Goal: Information Seeking & Learning: Compare options

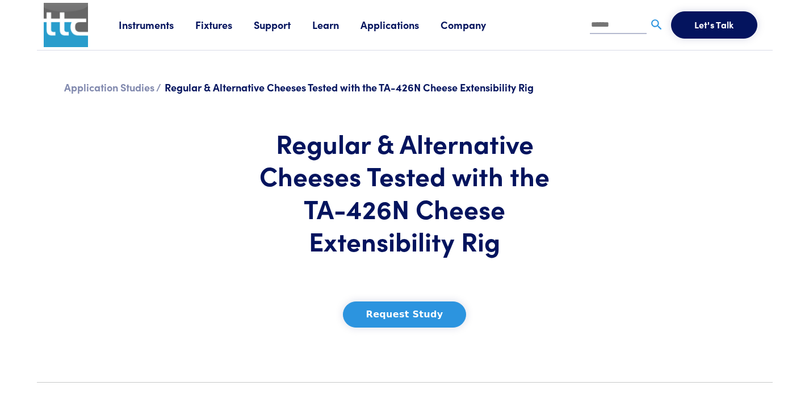
click at [610, 30] on input "text" at bounding box center [618, 25] width 57 height 17
paste input "******"
type input "******"
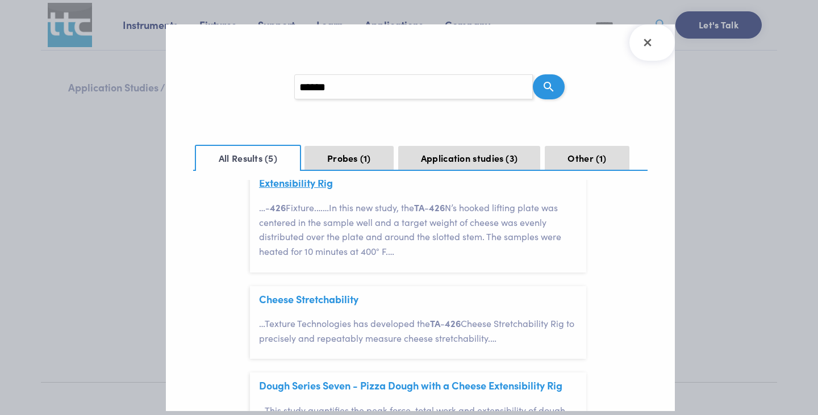
scroll to position [227, 0]
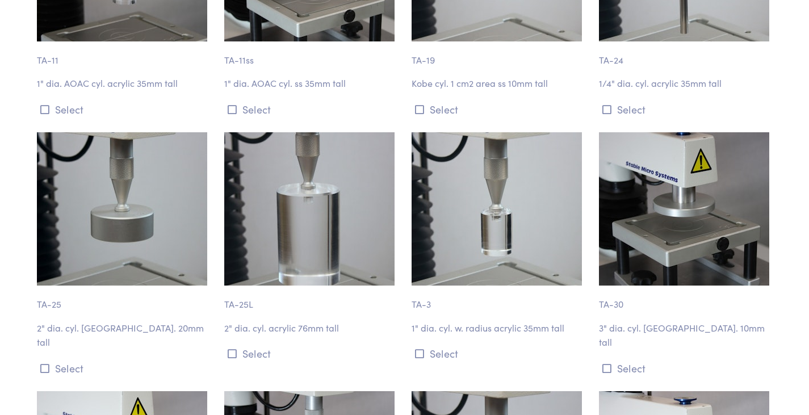
scroll to position [1419, 0]
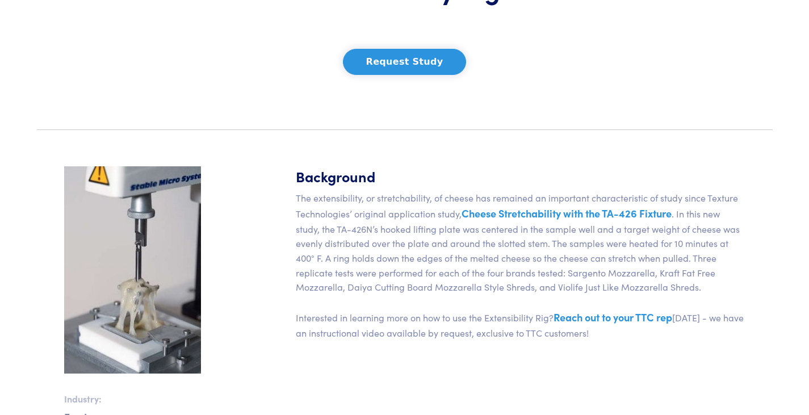
scroll to position [284, 0]
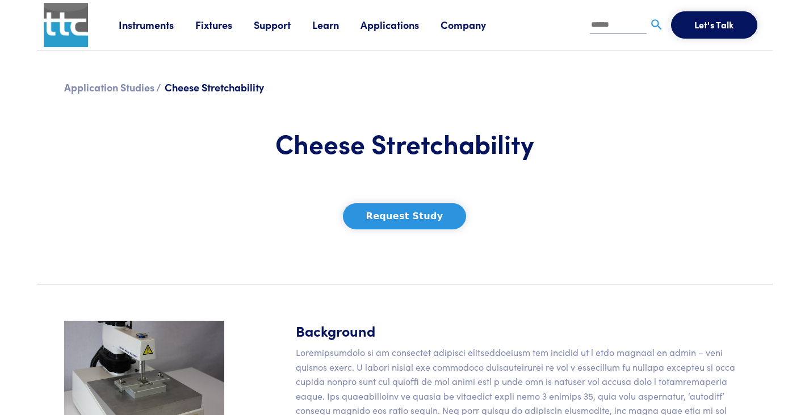
drag, startPoint x: 615, startPoint y: 0, endPoint x: 589, endPoint y: 31, distance: 40.3
click at [475, 141] on h1 "Cheese Stretchability" at bounding box center [405, 143] width 334 height 33
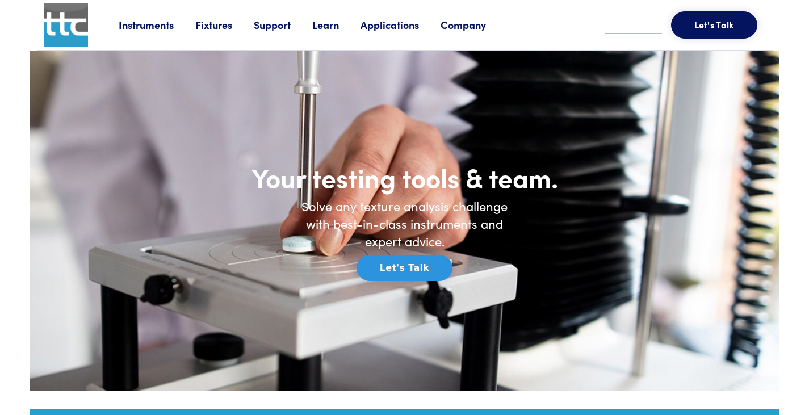
scroll to position [568, 0]
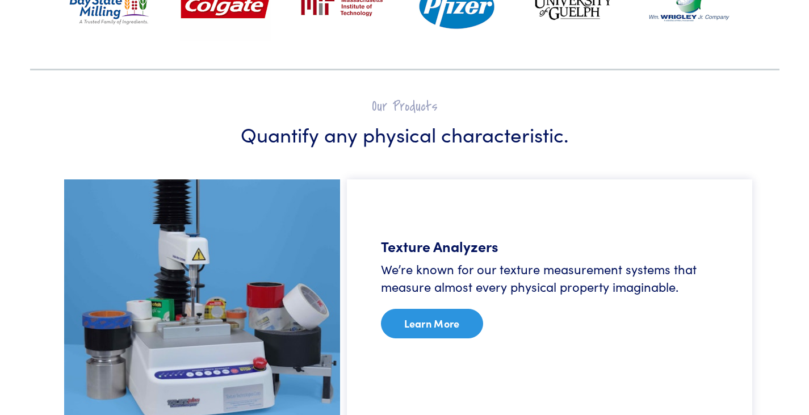
click at [420, 330] on link "Learn More" at bounding box center [432, 324] width 102 height 30
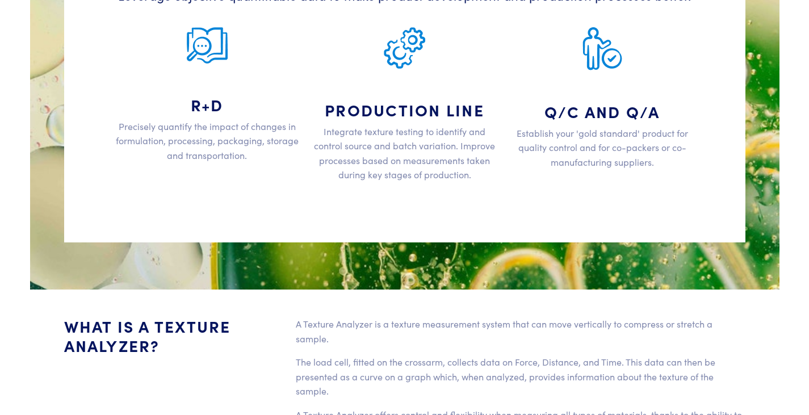
scroll to position [1930, 0]
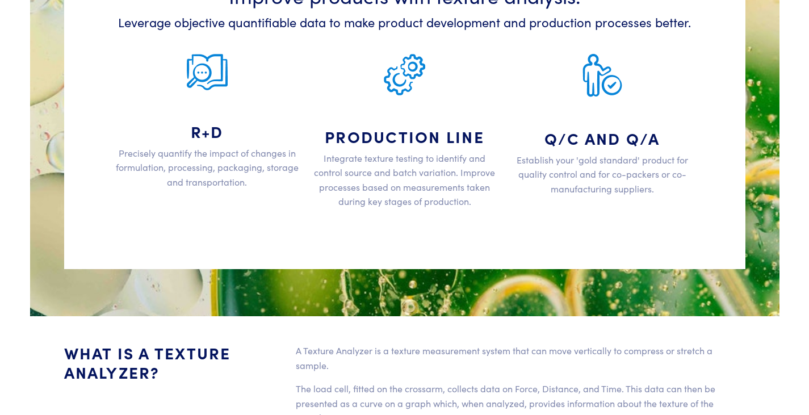
drag, startPoint x: 420, startPoint y: 183, endPoint x: 420, endPoint y: 173, distance: 9.7
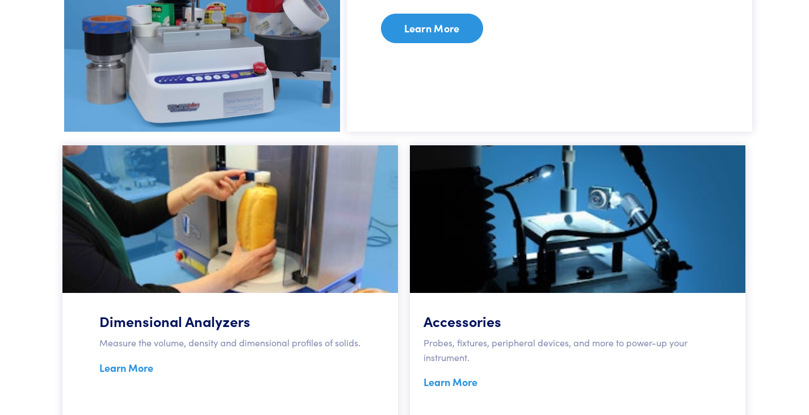
scroll to position [795, 0]
click at [421, 41] on link "Learn More" at bounding box center [432, 29] width 102 height 30
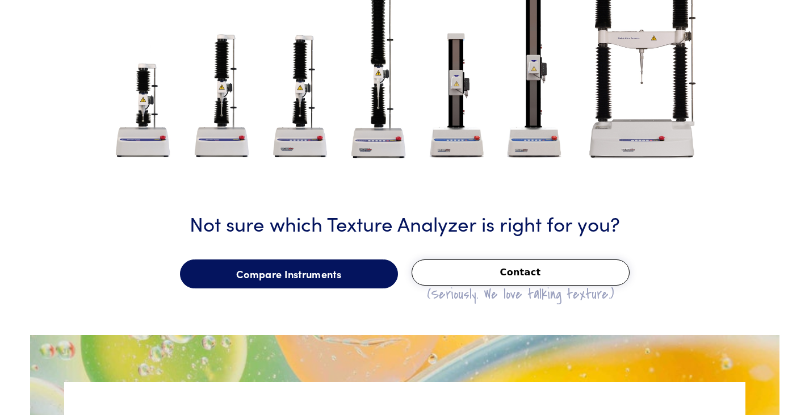
scroll to position [1476, 0]
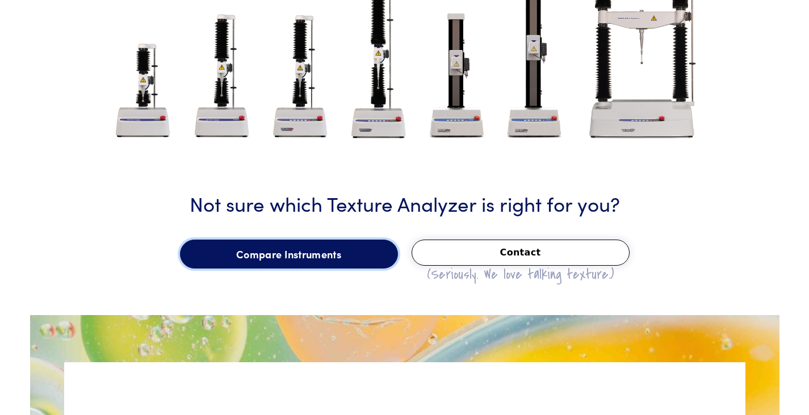
click at [286, 259] on link "Compare Instruments" at bounding box center [289, 255] width 218 height 30
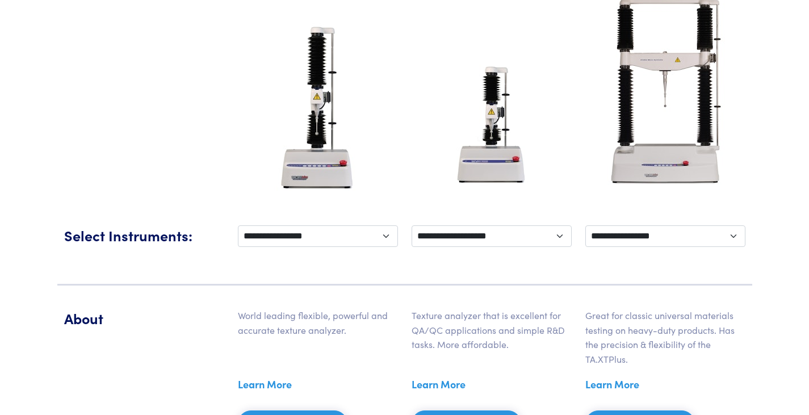
scroll to position [284, 0]
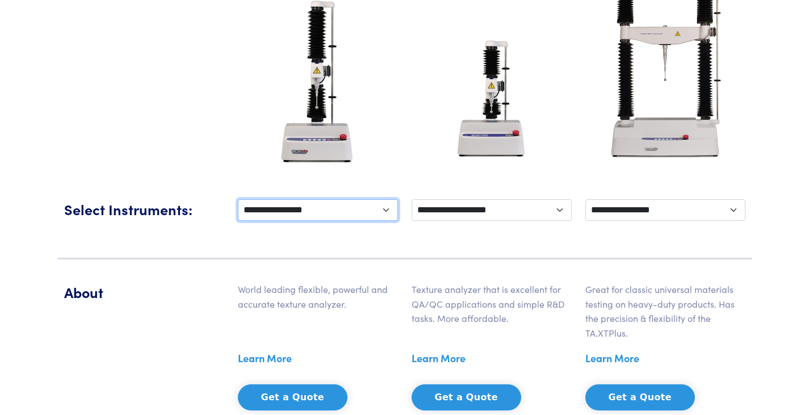
click at [317, 210] on select "**********" at bounding box center [318, 210] width 160 height 22
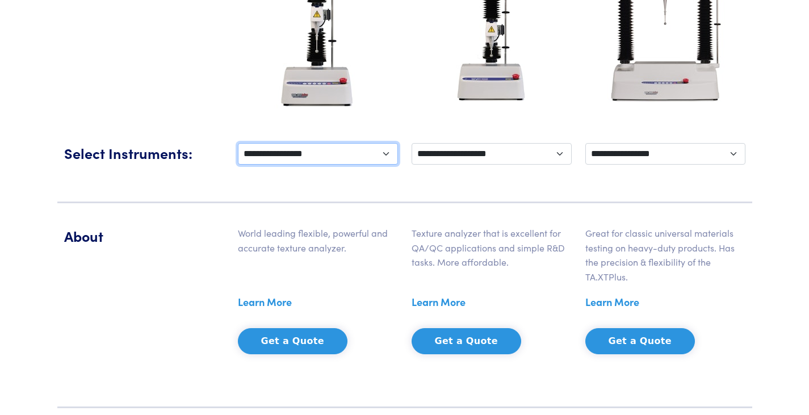
scroll to position [341, 0]
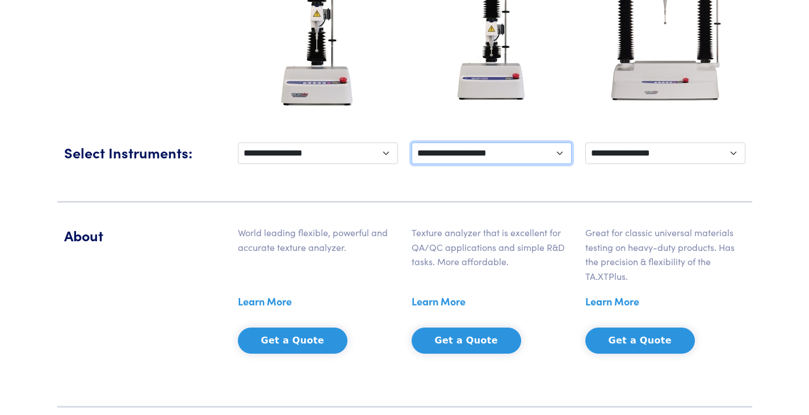
click at [470, 157] on select "**********" at bounding box center [492, 154] width 160 height 22
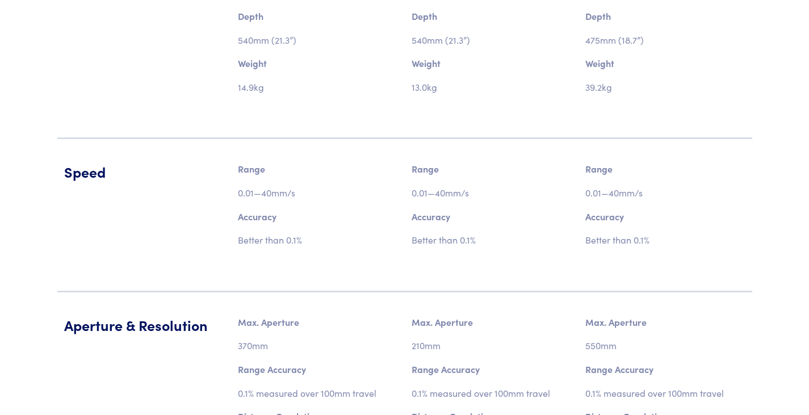
scroll to position [1022, 0]
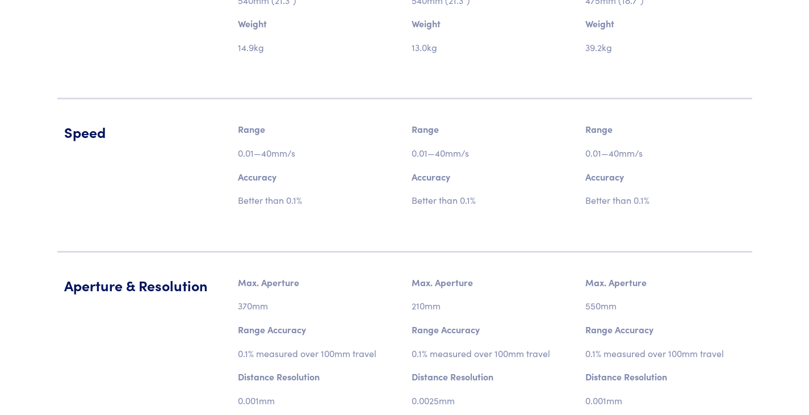
drag, startPoint x: 266, startPoint y: 202, endPoint x: 256, endPoint y: 191, distance: 14.5
